Goal: Task Accomplishment & Management: Use online tool/utility

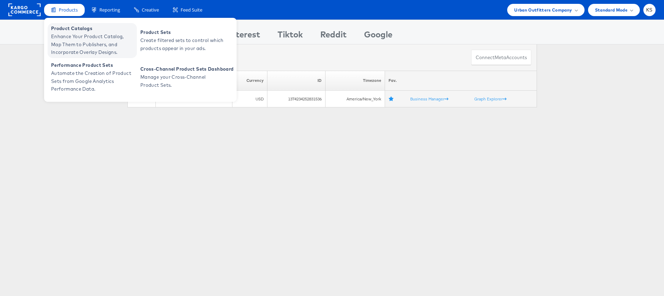
click at [74, 42] on span "Enhance Your Product Catalog, Map Them to Publishers, and Incorporate Overlay D…" at bounding box center [93, 45] width 84 height 24
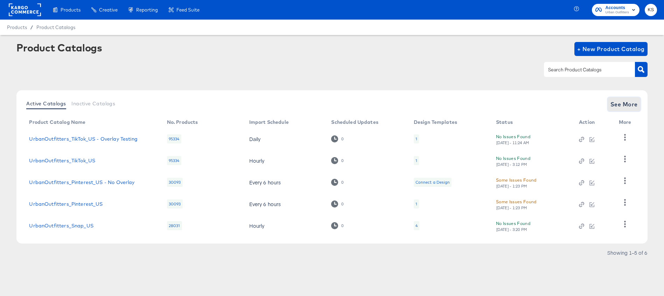
click at [619, 107] on span "See More" at bounding box center [624, 104] width 27 height 10
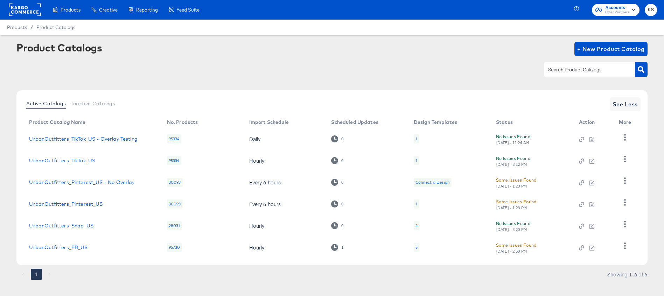
scroll to position [8, 0]
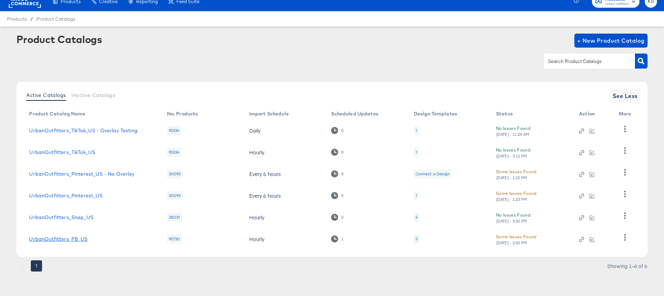
click at [66, 241] on link "UrbanOutfitters_FB_US" at bounding box center [58, 239] width 58 height 6
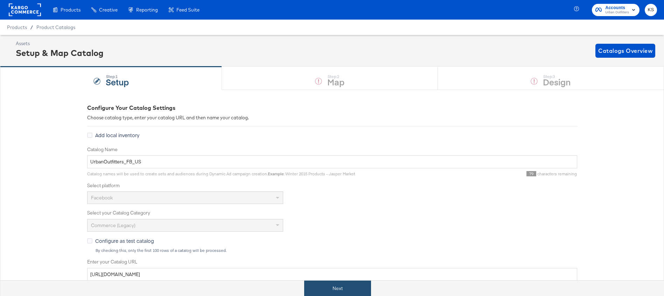
click at [315, 288] on button "Next" at bounding box center [337, 289] width 67 height 16
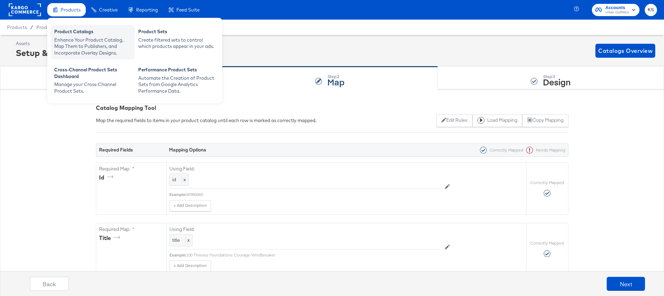
click at [72, 37] on div "Enhance Your Product Catalog, Map Them to Publishers, and Incorporate Overlay D…" at bounding box center [92, 47] width 77 height 20
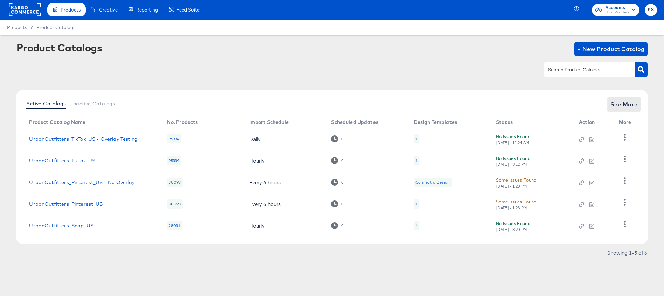
click at [625, 109] on span "See More" at bounding box center [624, 104] width 27 height 10
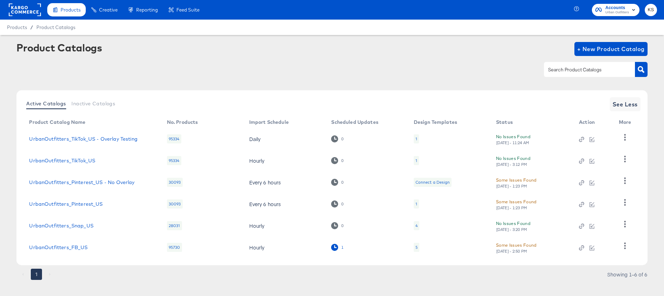
click at [335, 246] on icon at bounding box center [334, 247] width 7 height 7
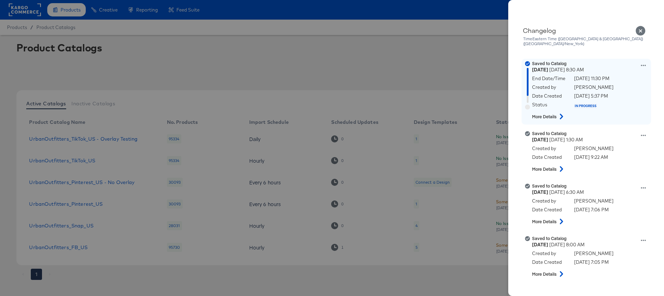
click at [561, 114] on icon at bounding box center [561, 117] width 8 height 6
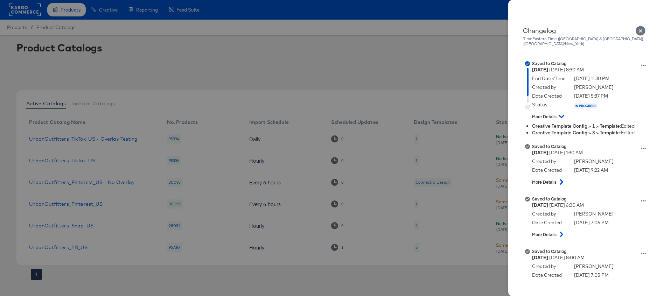
click at [640, 32] on icon "Close" at bounding box center [641, 31] width 10 height 10
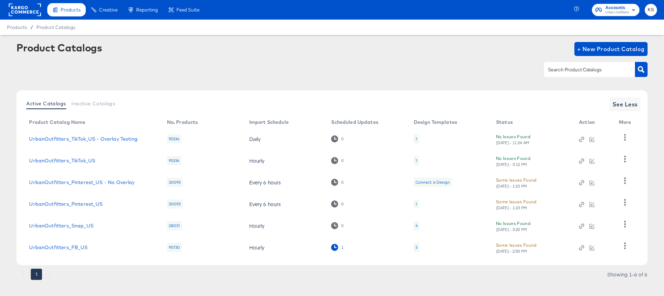
click at [333, 249] on icon at bounding box center [334, 247] width 7 height 7
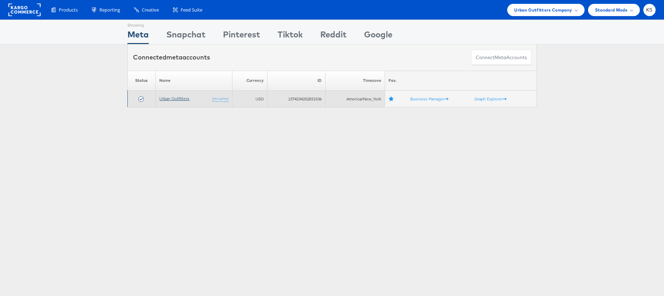
click at [166, 98] on link "Urban Outfitters" at bounding box center [174, 98] width 30 height 5
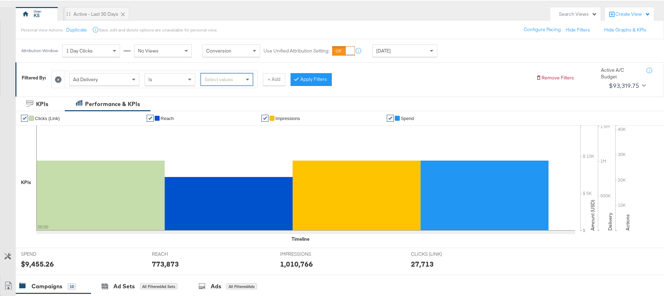
scroll to position [58, 0]
click at [57, 80] on icon at bounding box center [58, 79] width 7 height 7
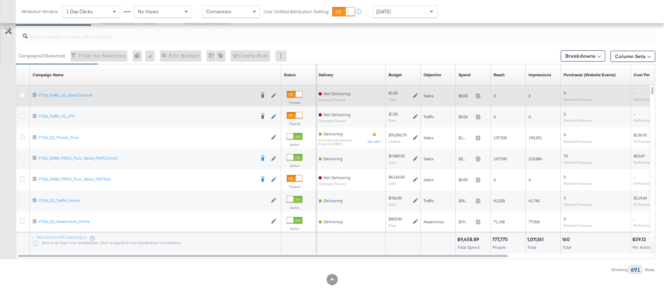
scroll to position [303, 0]
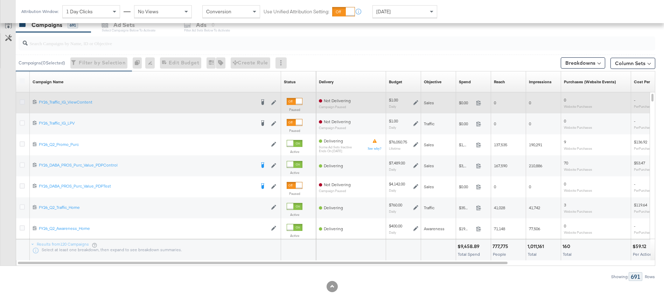
click at [22, 101] on icon at bounding box center [22, 101] width 5 height 5
click at [0, 0] on input "checkbox" at bounding box center [0, 0] width 0 height 0
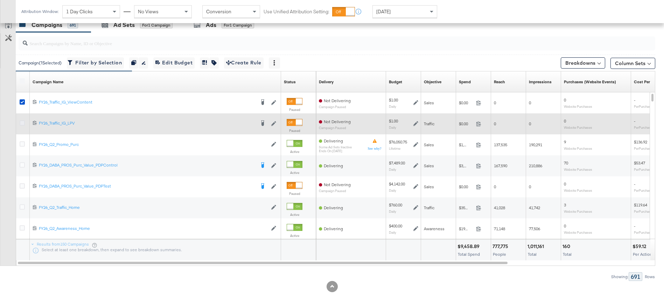
click at [23, 122] on icon at bounding box center [22, 122] width 5 height 5
click at [0, 0] on input "checkbox" at bounding box center [0, 0] width 0 height 0
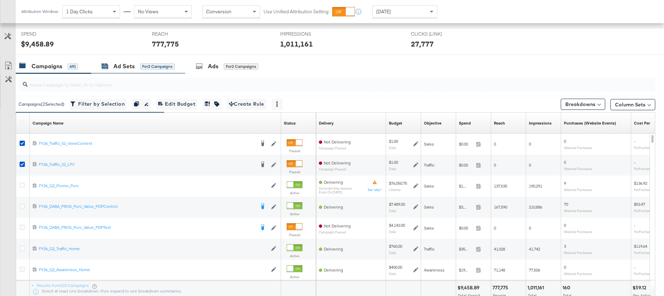
click at [118, 68] on div "Ad Sets" at bounding box center [123, 66] width 21 height 8
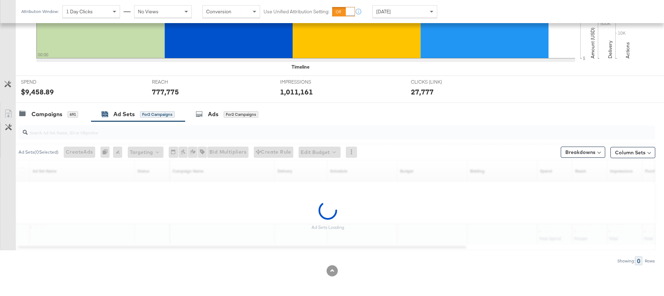
scroll to position [214, 0]
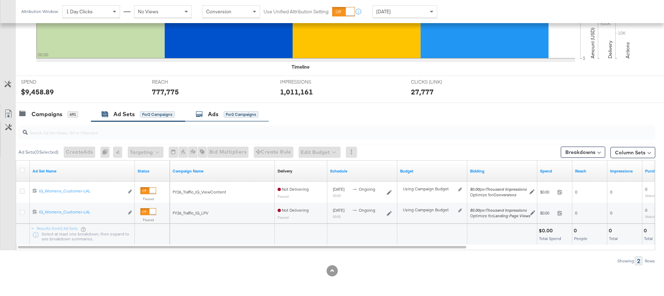
click at [209, 114] on div "Ads" at bounding box center [213, 114] width 11 height 8
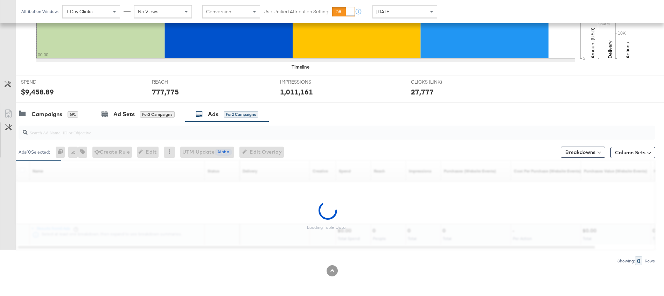
scroll to position [262, 0]
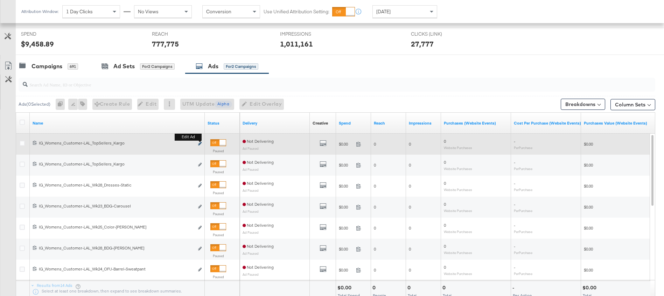
click at [200, 143] on icon "link" at bounding box center [200, 144] width 4 height 4
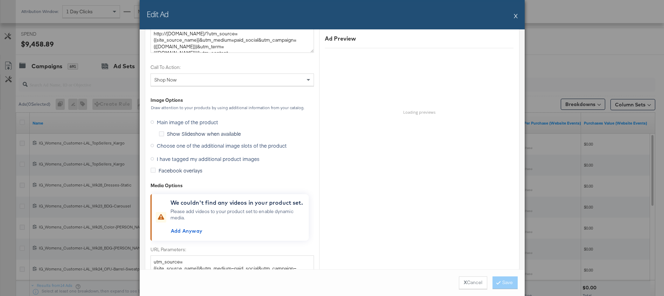
scroll to position [499, 0]
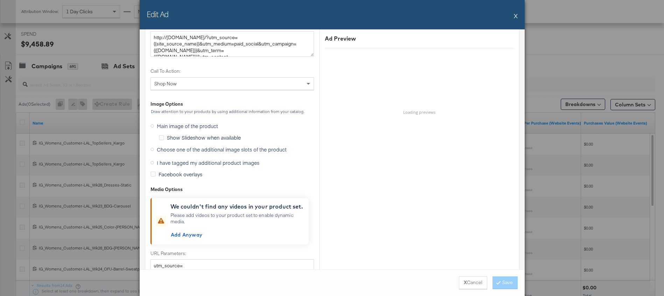
click at [152, 149] on icon at bounding box center [153, 150] width 4 height 4
click at [0, 0] on input "Choose one of the additional image slots of the product" at bounding box center [0, 0] width 0 height 0
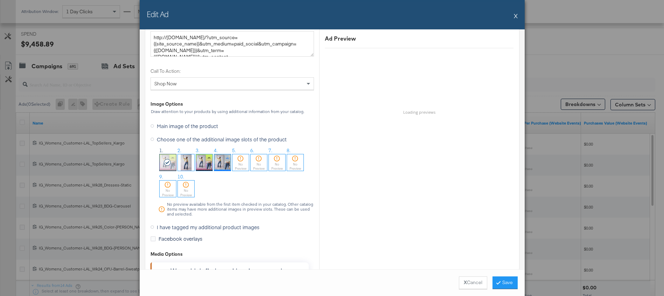
click at [169, 163] on icon at bounding box center [168, 162] width 8 height 7
click at [507, 285] on button "Save" at bounding box center [505, 283] width 25 height 13
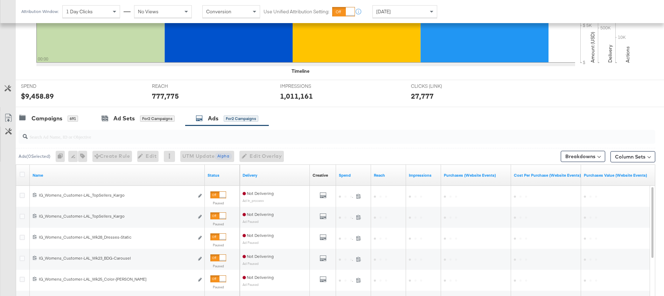
scroll to position [212, 0]
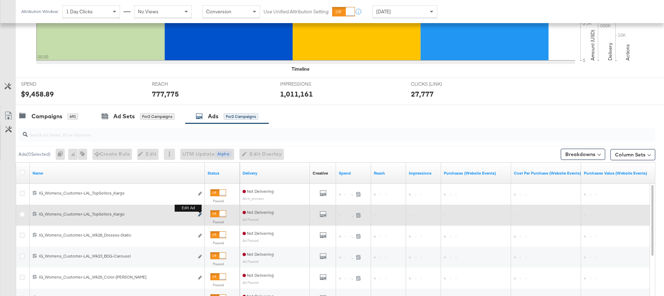
click at [199, 215] on icon "link" at bounding box center [200, 215] width 4 height 4
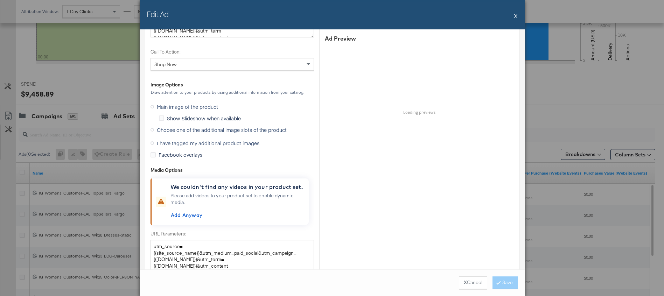
scroll to position [665, 0]
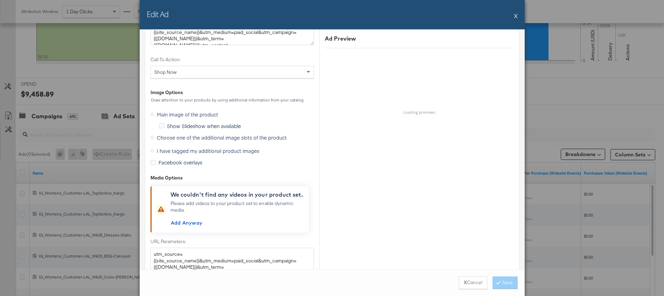
click at [153, 137] on icon at bounding box center [153, 138] width 4 height 4
click at [0, 0] on input "Choose one of the additional image slots of the product" at bounding box center [0, 0] width 0 height 0
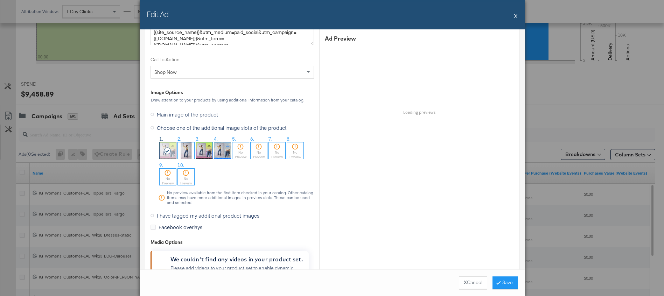
click at [166, 146] on div at bounding box center [168, 150] width 16 height 16
click at [503, 287] on button "Save" at bounding box center [505, 283] width 25 height 13
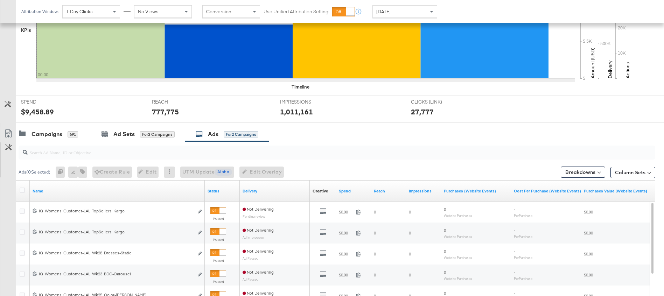
scroll to position [245, 0]
